Goal: Information Seeking & Learning: Check status

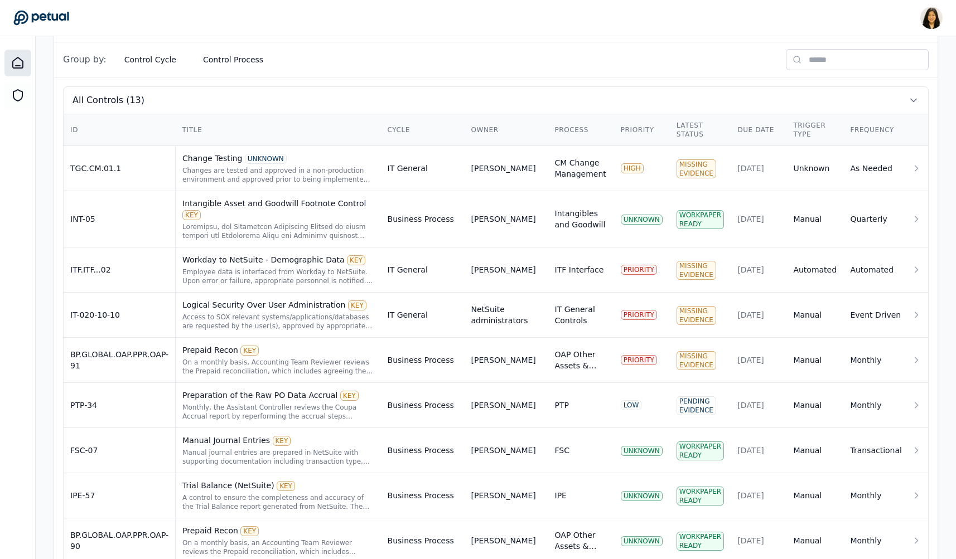
scroll to position [386, 0]
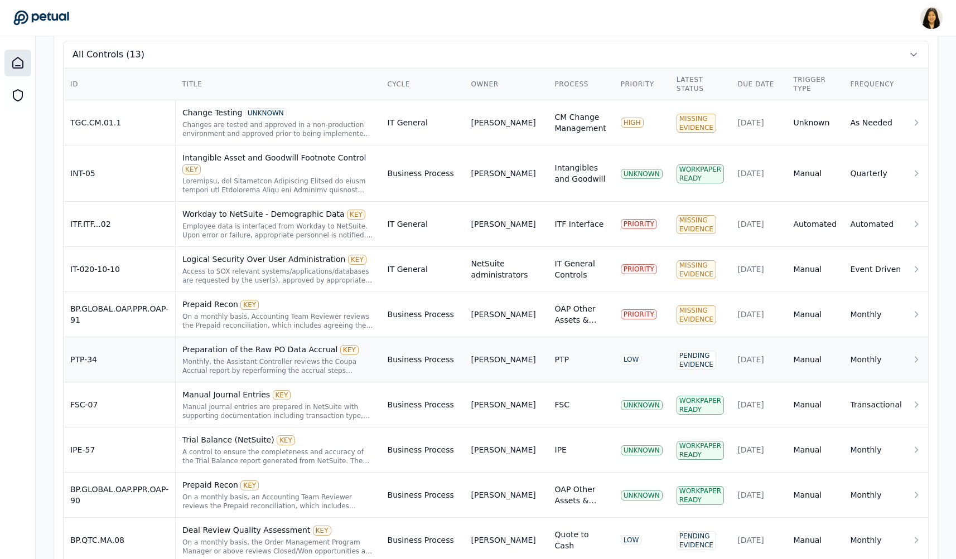
click at [213, 345] on div "Preparation of the Raw PO Data Accrual KEY Monthly, the Assistant Controller re…" at bounding box center [277, 359] width 191 height 31
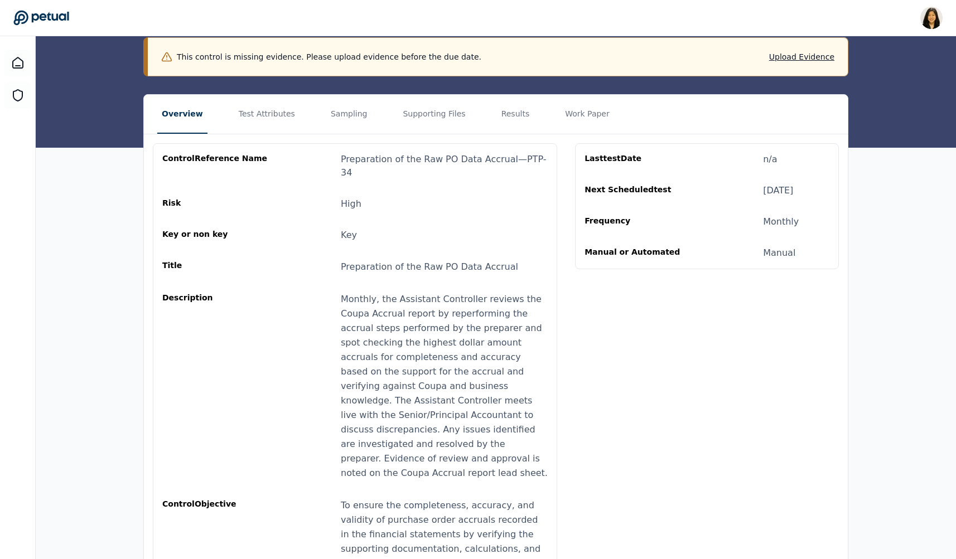
scroll to position [161, 0]
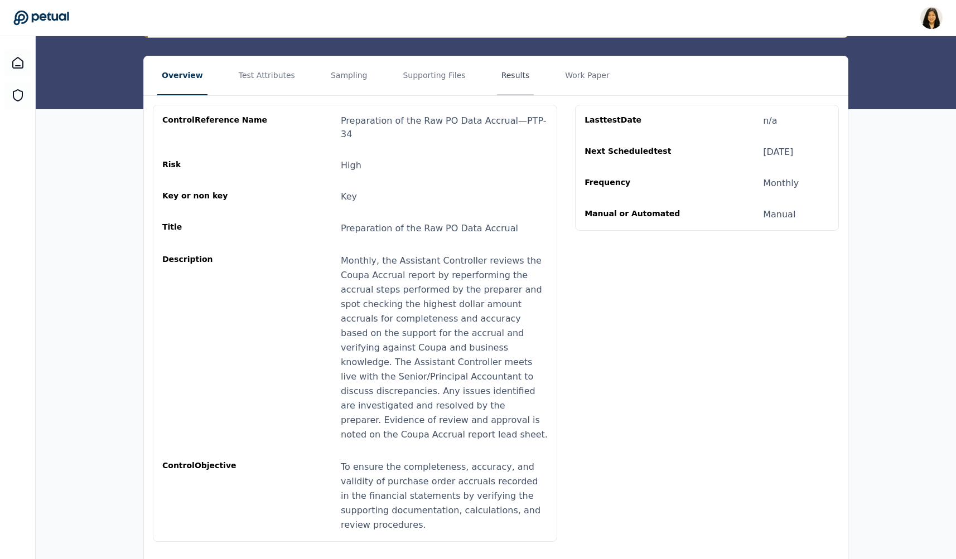
click at [497, 80] on button "Results" at bounding box center [515, 75] width 37 height 39
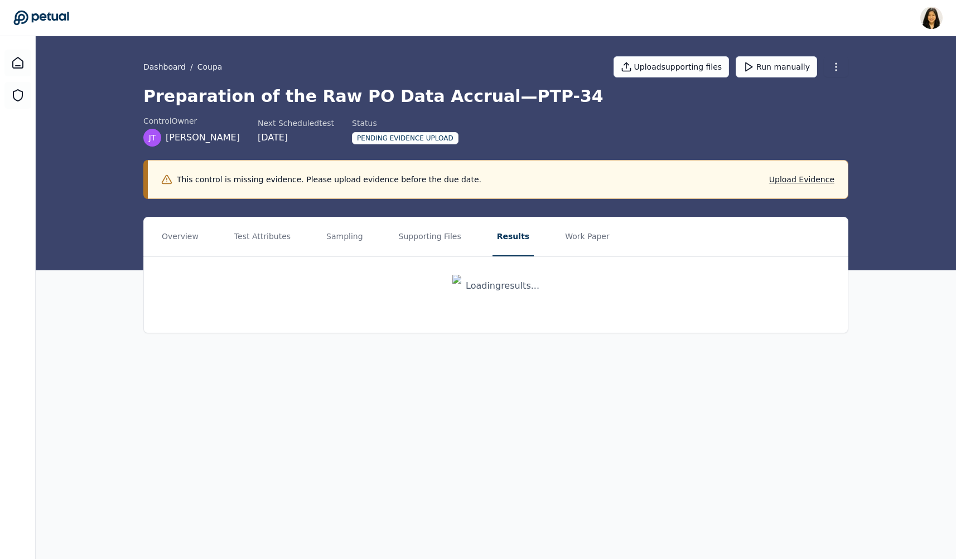
scroll to position [0, 0]
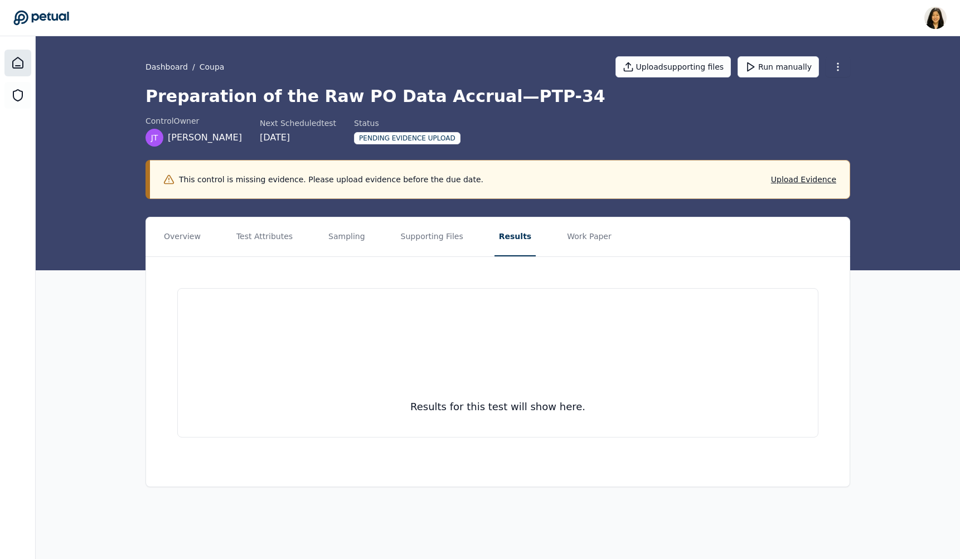
click at [22, 70] on div at bounding box center [17, 63] width 27 height 27
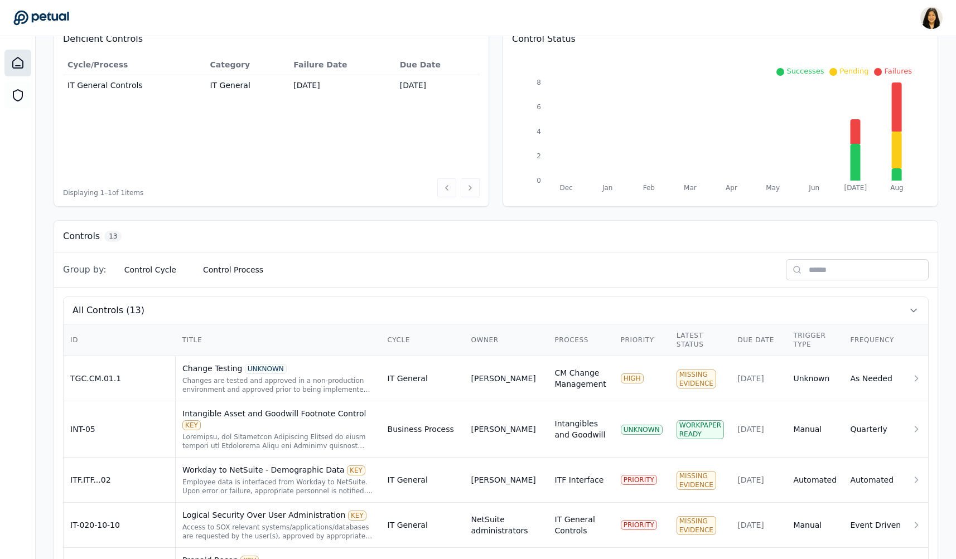
scroll to position [160, 0]
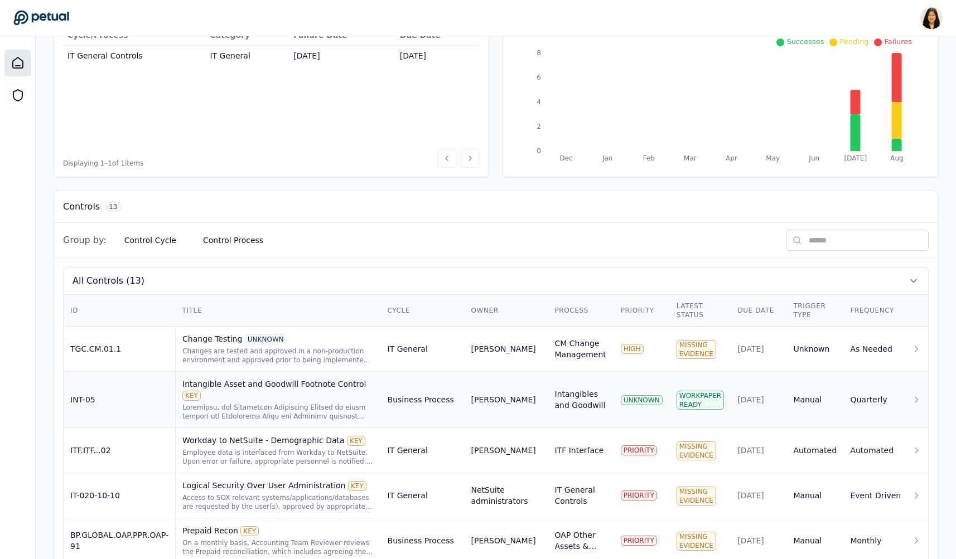
click at [421, 404] on td "Business Process" at bounding box center [423, 400] width 84 height 56
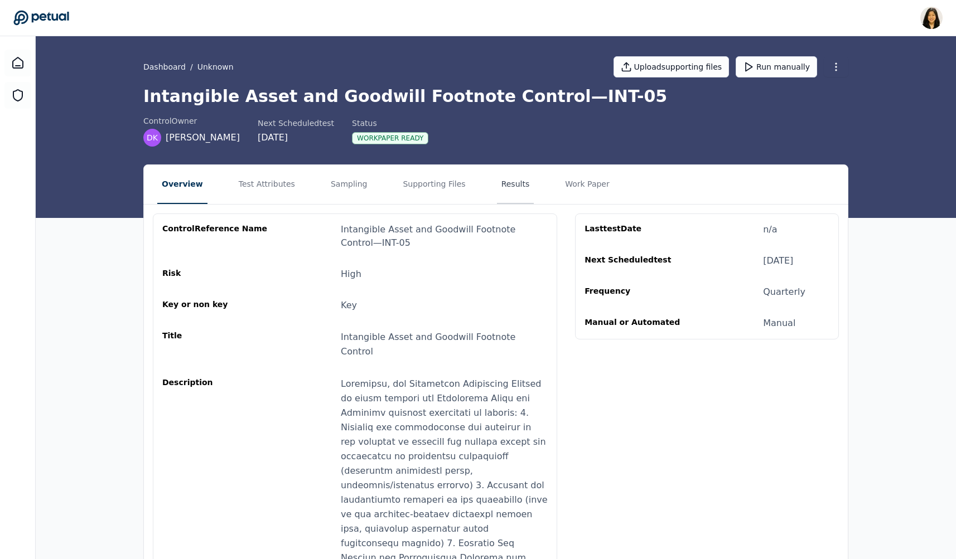
click at [506, 196] on button "Results" at bounding box center [515, 184] width 37 height 39
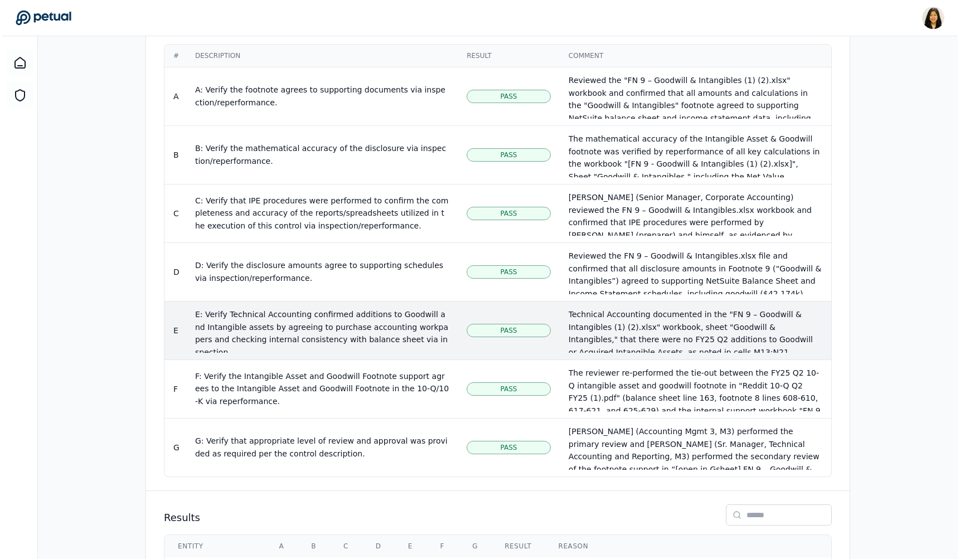
scroll to position [591, 0]
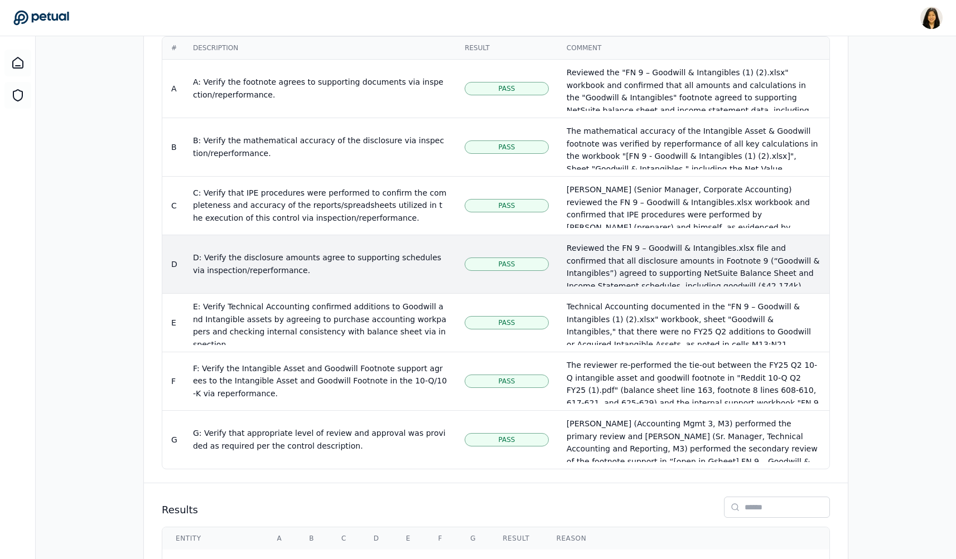
click at [339, 252] on div "D: Verify the disclosure amounts agree to supporting schedules via inspection/r…" at bounding box center [320, 265] width 254 height 26
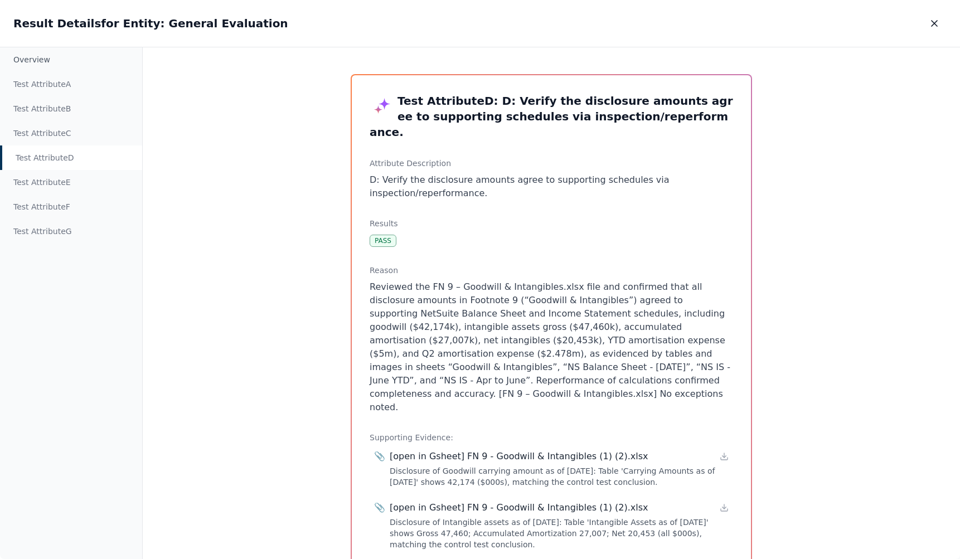
click at [383, 105] on icon at bounding box center [385, 104] width 12 height 12
click at [379, 105] on icon at bounding box center [382, 106] width 17 height 17
drag, startPoint x: 395, startPoint y: 115, endPoint x: 368, endPoint y: 115, distance: 27.3
click at [370, 115] on h3 "Test Attribute D : D: Verify the disclosure amounts agree to supporting schedul…" at bounding box center [552, 116] width 364 height 47
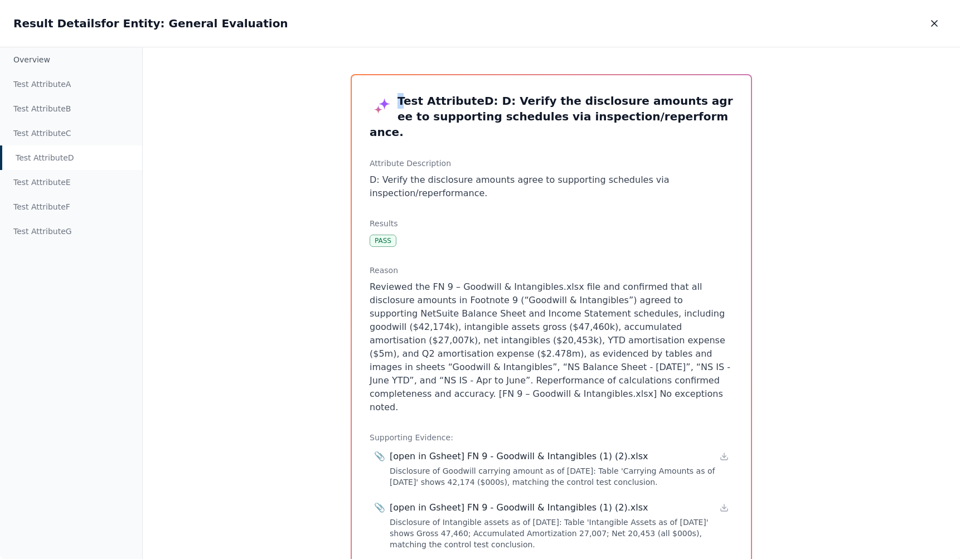
drag, startPoint x: 365, startPoint y: 107, endPoint x: 399, endPoint y: 107, distance: 34.0
click at [399, 107] on div "Test Attribute D : D: Verify the disclosure amounts agree to supporting schedul…" at bounding box center [551, 499] width 399 height 848
